Goal: Use online tool/utility: Utilize a website feature to perform a specific function

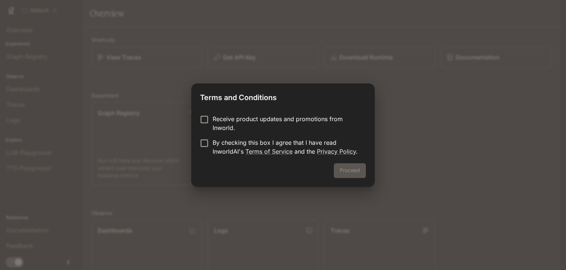
click at [231, 121] on p "Receive product updates and promotions from Inworld." at bounding box center [286, 123] width 147 height 18
drag, startPoint x: 221, startPoint y: 144, endPoint x: 229, endPoint y: 144, distance: 8.5
click at [225, 144] on p "By checking this box I agree that I have read InworldAI's Terms of Service and …" at bounding box center [286, 147] width 147 height 18
click at [198, 141] on div "Receive product updates and promotions from Inworld. By checking this box I agr…" at bounding box center [283, 135] width 184 height 55
click at [347, 174] on button "Proceed" at bounding box center [350, 170] width 32 height 15
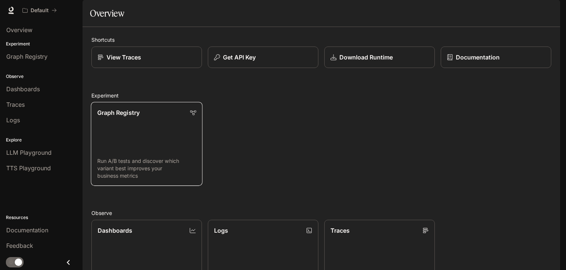
click at [136, 125] on link "Graph Registry Run A/B tests and discover which variant best improves your busi…" at bounding box center [147, 144] width 112 height 84
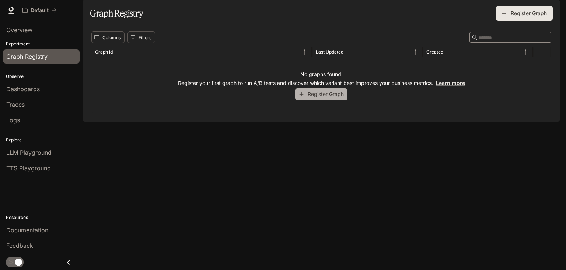
click at [322, 100] on button "Register Graph" at bounding box center [321, 94] width 52 height 12
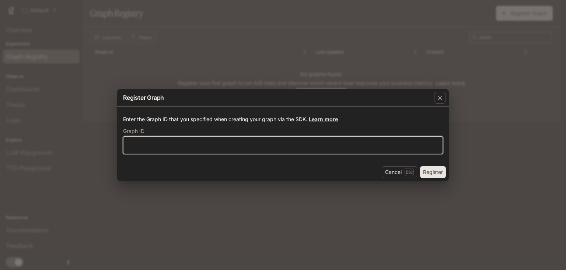
click at [380, 148] on input "text" at bounding box center [283, 144] width 319 height 7
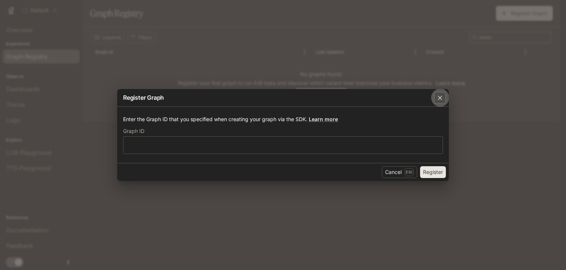
click at [443, 100] on icon "button" at bounding box center [440, 97] width 7 height 7
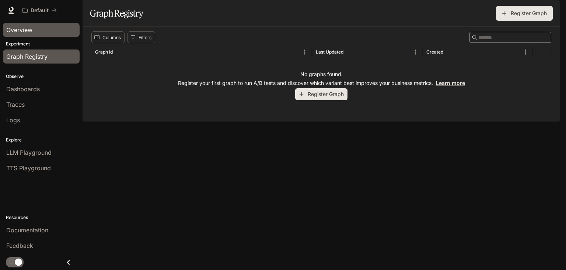
click at [37, 35] on link "Overview" at bounding box center [41, 30] width 77 height 14
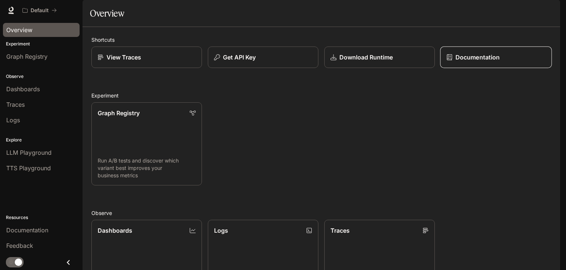
click at [486, 62] on p "Documentation" at bounding box center [478, 57] width 44 height 9
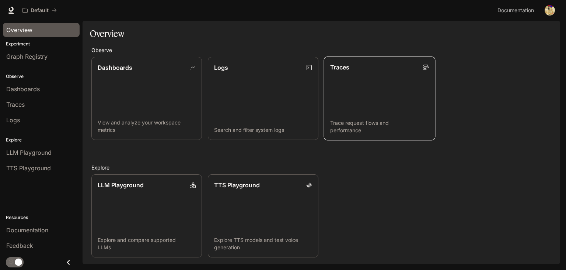
scroll to position [184, 0]
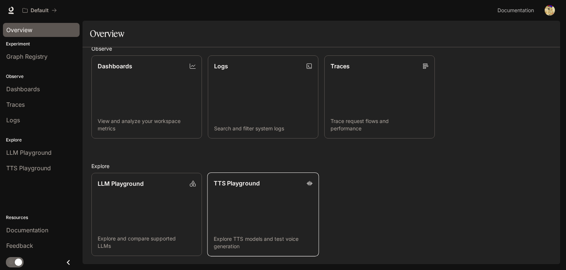
click at [234, 197] on link "TTS Playground Explore TTS models and test voice generation" at bounding box center [264, 214] width 112 height 84
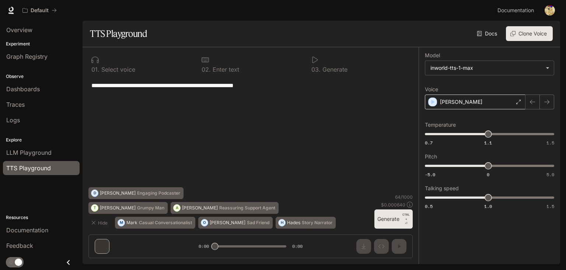
click at [463, 106] on div "[PERSON_NAME]" at bounding box center [475, 101] width 101 height 15
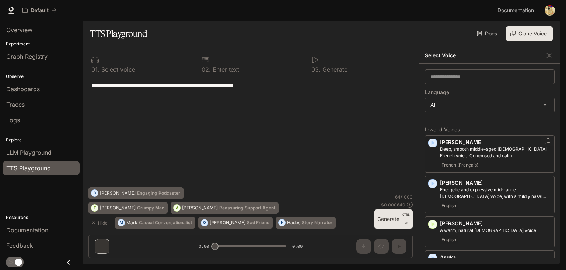
click at [460, 166] on span "French (Français)" at bounding box center [460, 164] width 40 height 9
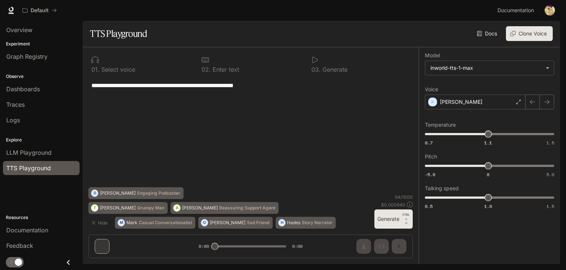
click at [277, 88] on textarea "**********" at bounding box center [250, 85] width 319 height 8
click at [388, 219] on button "Generate CTRL + ⏎" at bounding box center [394, 218] width 38 height 19
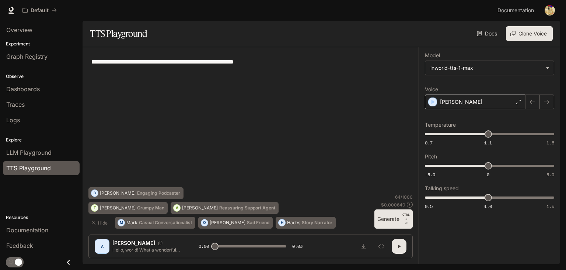
click at [459, 100] on div "[PERSON_NAME]" at bounding box center [475, 101] width 101 height 15
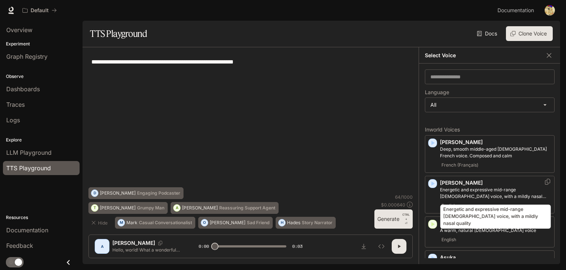
click at [460, 202] on div "Energetic and expressive mid-range male voice, with a mildly nasal quality" at bounding box center [496, 214] width 112 height 30
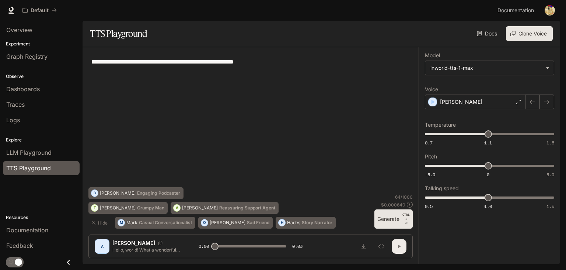
click at [394, 240] on button "button" at bounding box center [399, 246] width 15 height 15
click at [414, 216] on div "**********" at bounding box center [251, 155] width 336 height 216
click at [407, 219] on p "CTRL +" at bounding box center [406, 216] width 7 height 9
click at [464, 108] on div "Alex" at bounding box center [475, 101] width 101 height 15
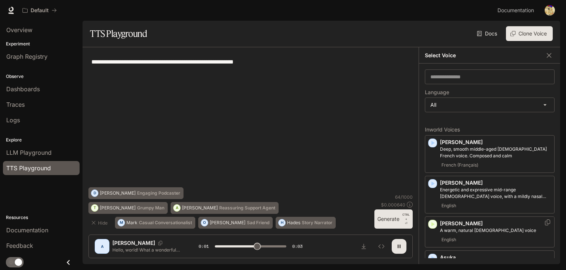
scroll to position [123, 0]
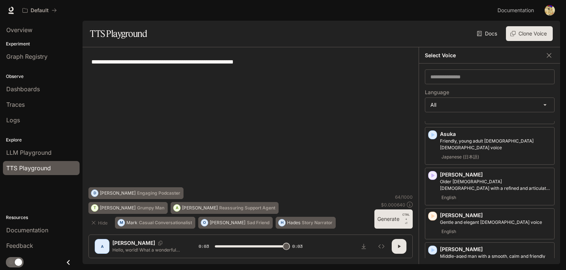
type input "*"
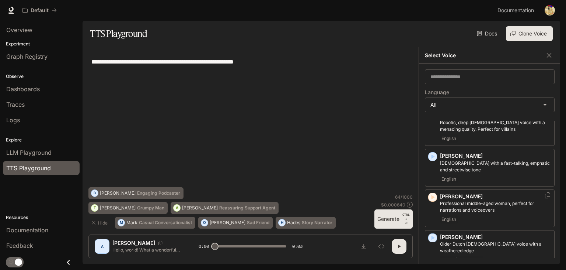
scroll to position [0, 0]
